Goal: Navigation & Orientation: Go to known website

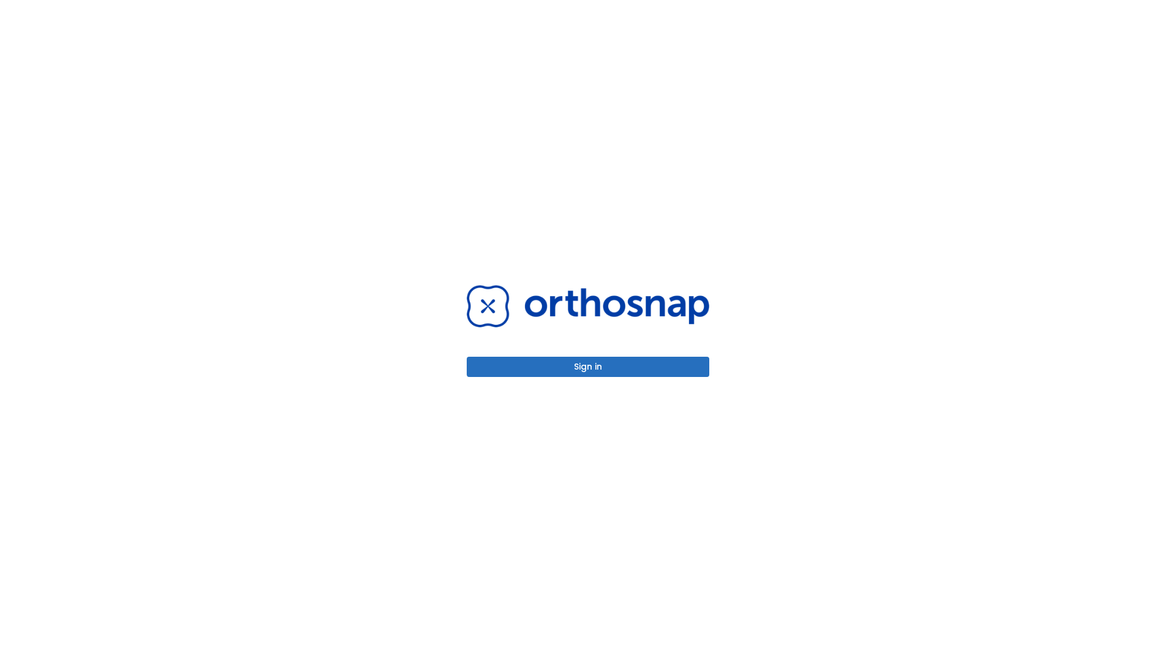
click at [588, 366] on button "Sign in" at bounding box center [588, 367] width 243 height 20
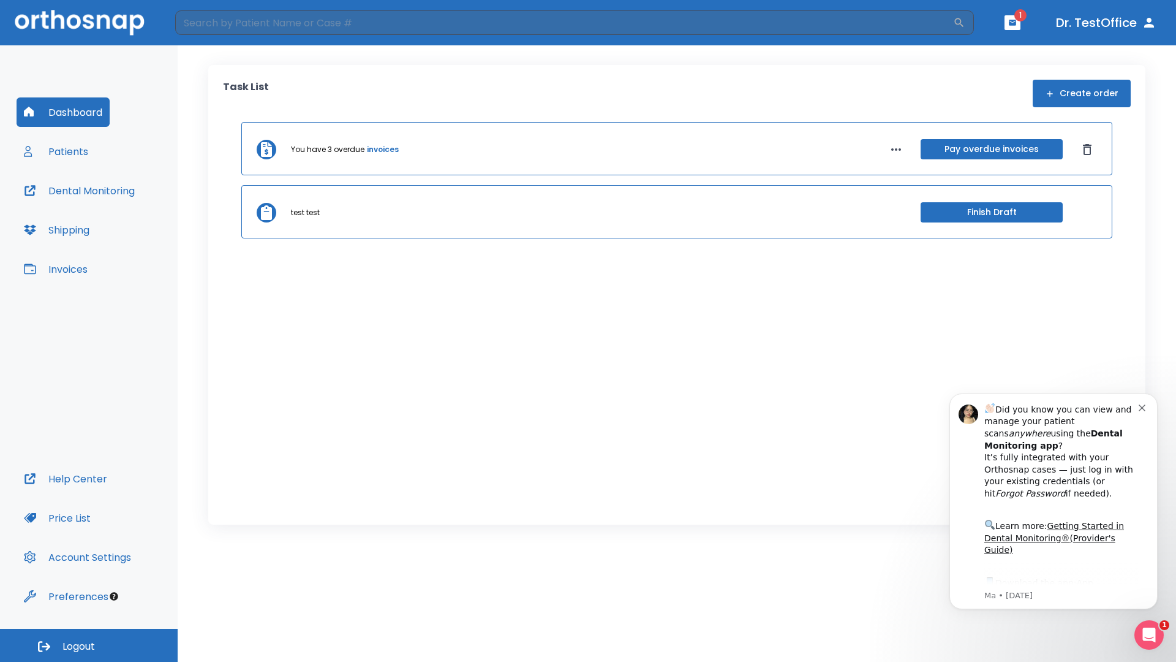
click at [89, 645] on span "Logout" at bounding box center [78, 646] width 32 height 13
